Goal: Information Seeking & Learning: Learn about a topic

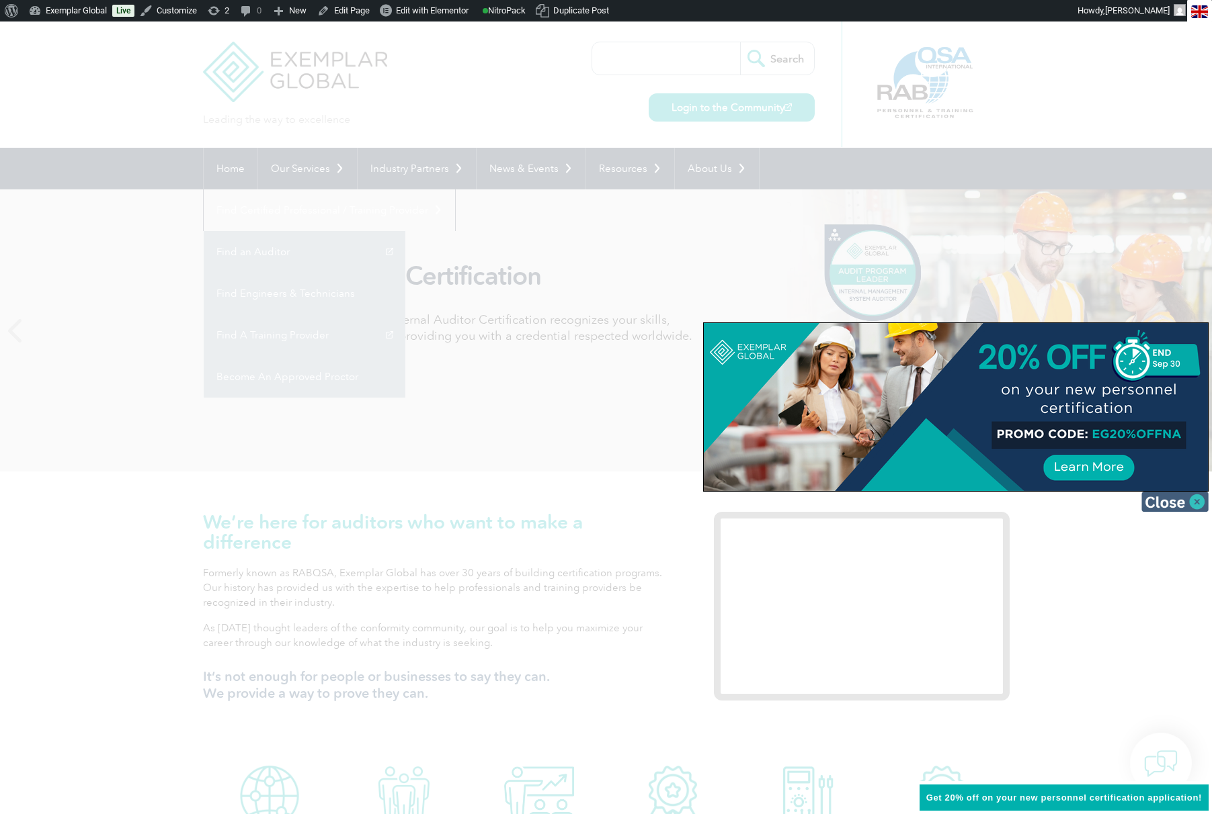
click at [1192, 500] on img at bounding box center [1174, 502] width 67 height 20
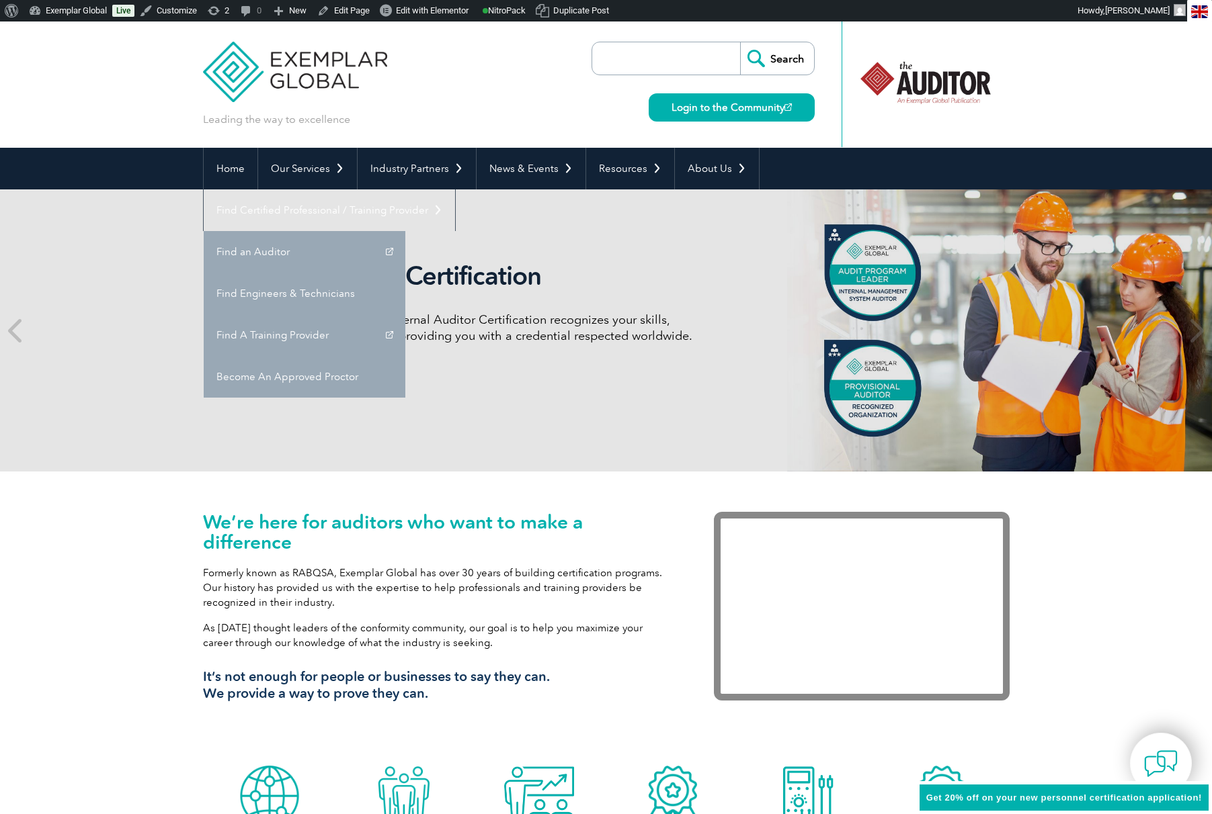
click at [1103, 544] on div "We’re here for auditors who want to make a difference Formerly known as RABQSA,…" at bounding box center [606, 616] width 1212 height 288
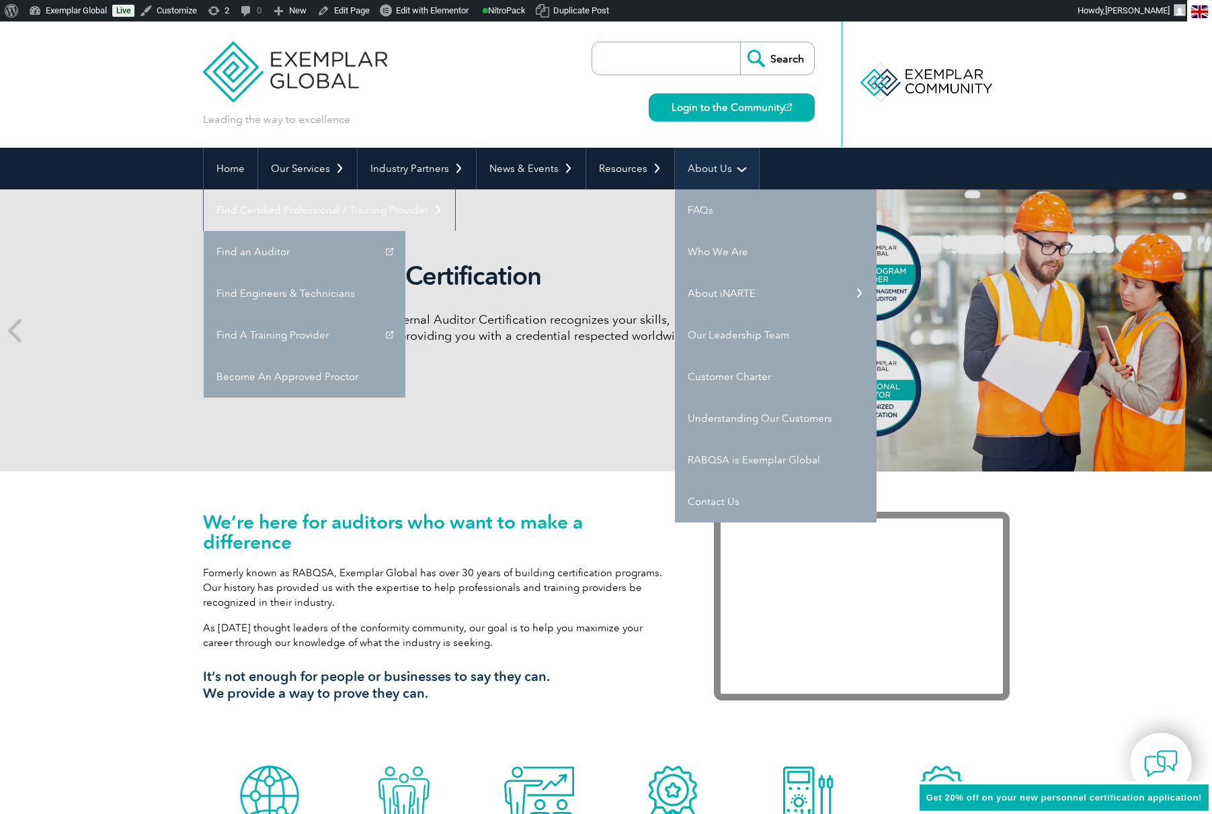
click at [711, 171] on link "About Us" at bounding box center [717, 169] width 84 height 42
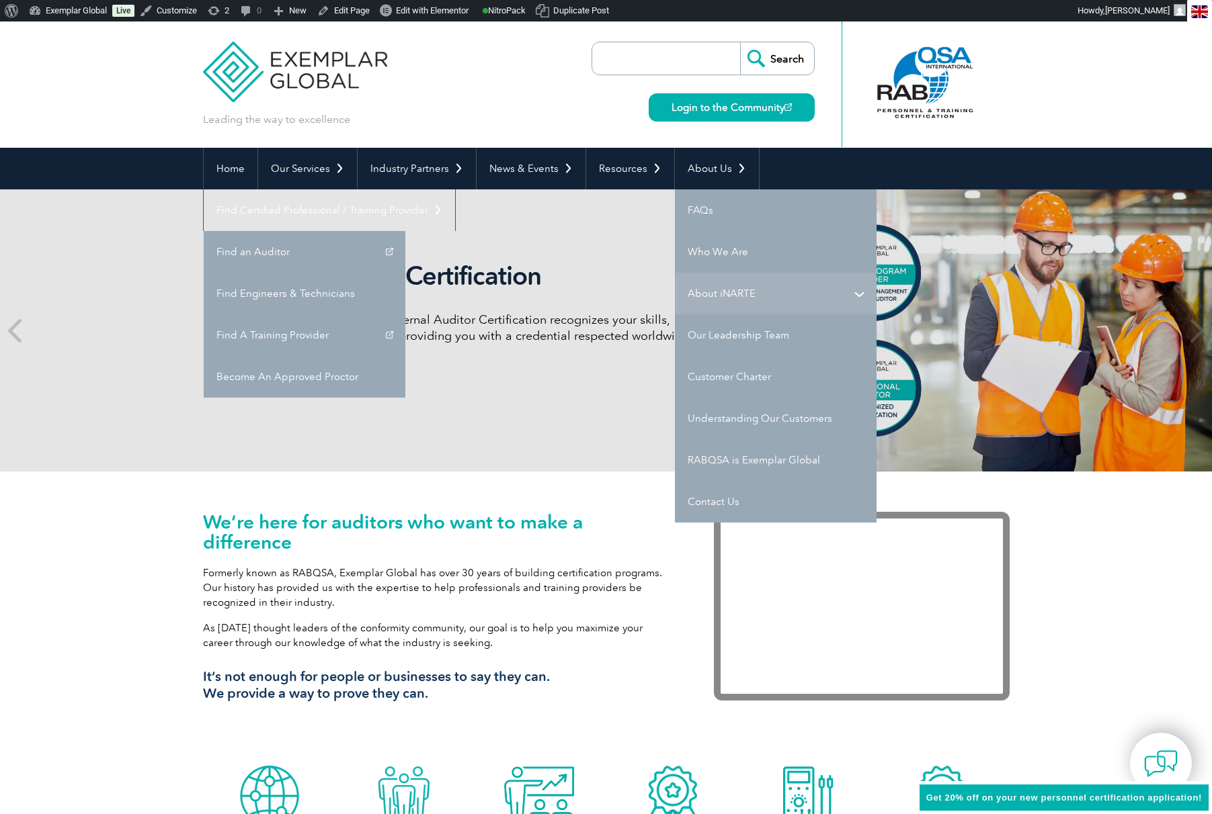
click at [706, 294] on link "About iNARTE" at bounding box center [776, 294] width 202 height 42
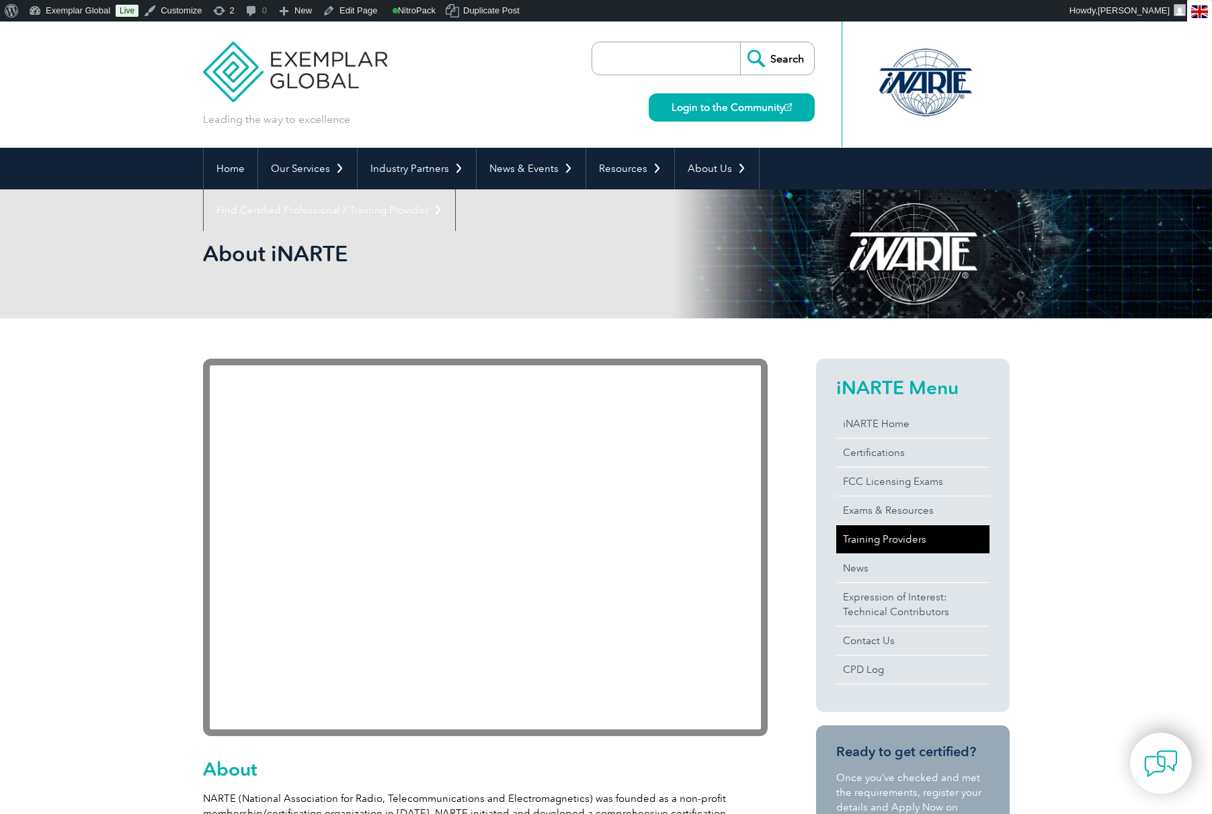
click at [887, 536] on link "Training Providers" at bounding box center [912, 539] width 153 height 28
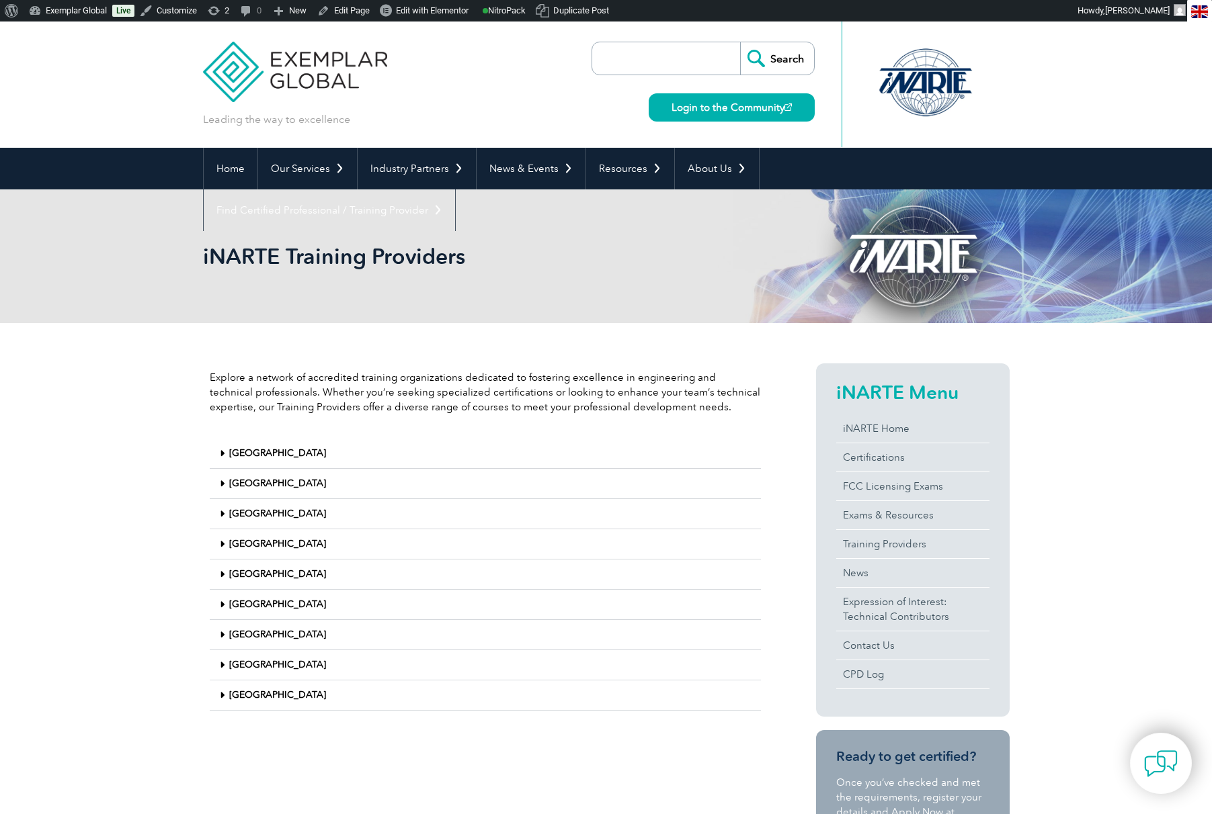
click at [245, 636] on link "Thailand" at bounding box center [277, 634] width 97 height 11
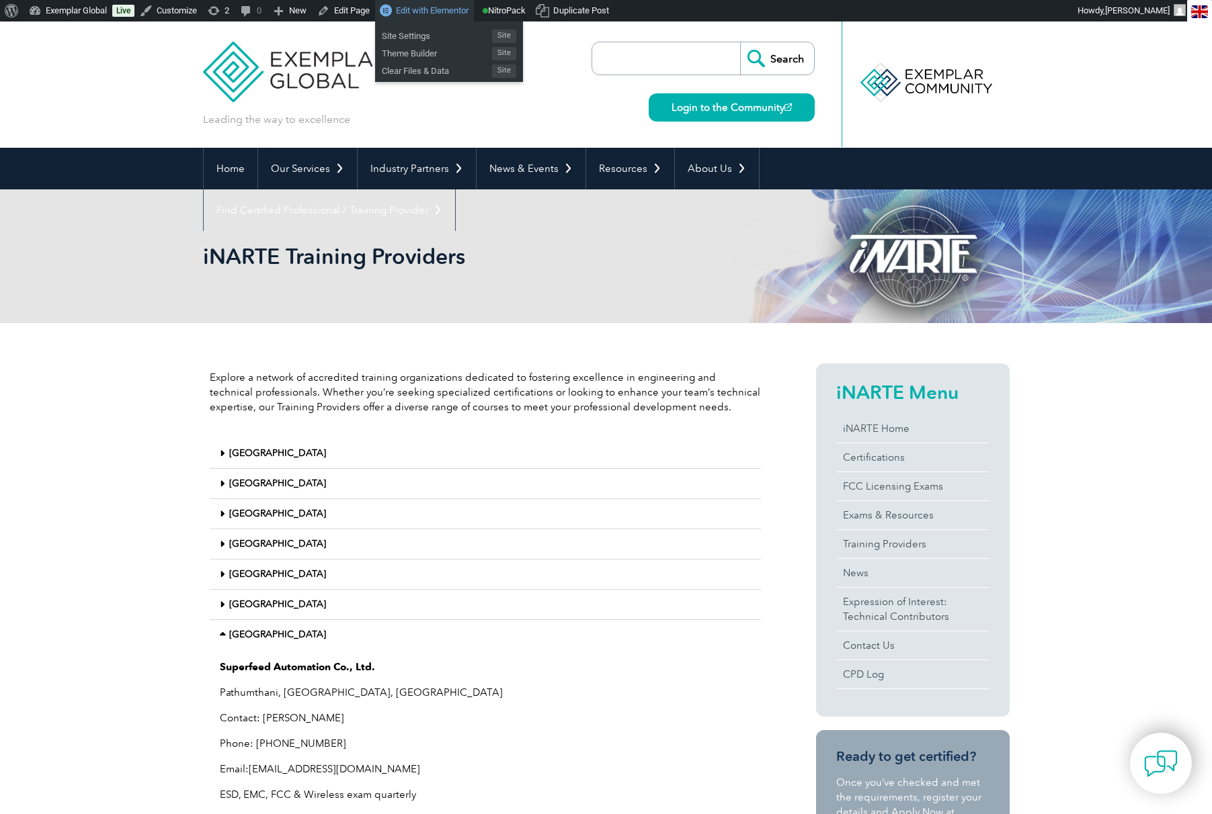
click at [437, 8] on span "Edit with Elementor" at bounding box center [432, 10] width 73 height 10
